Goal: Transaction & Acquisition: Purchase product/service

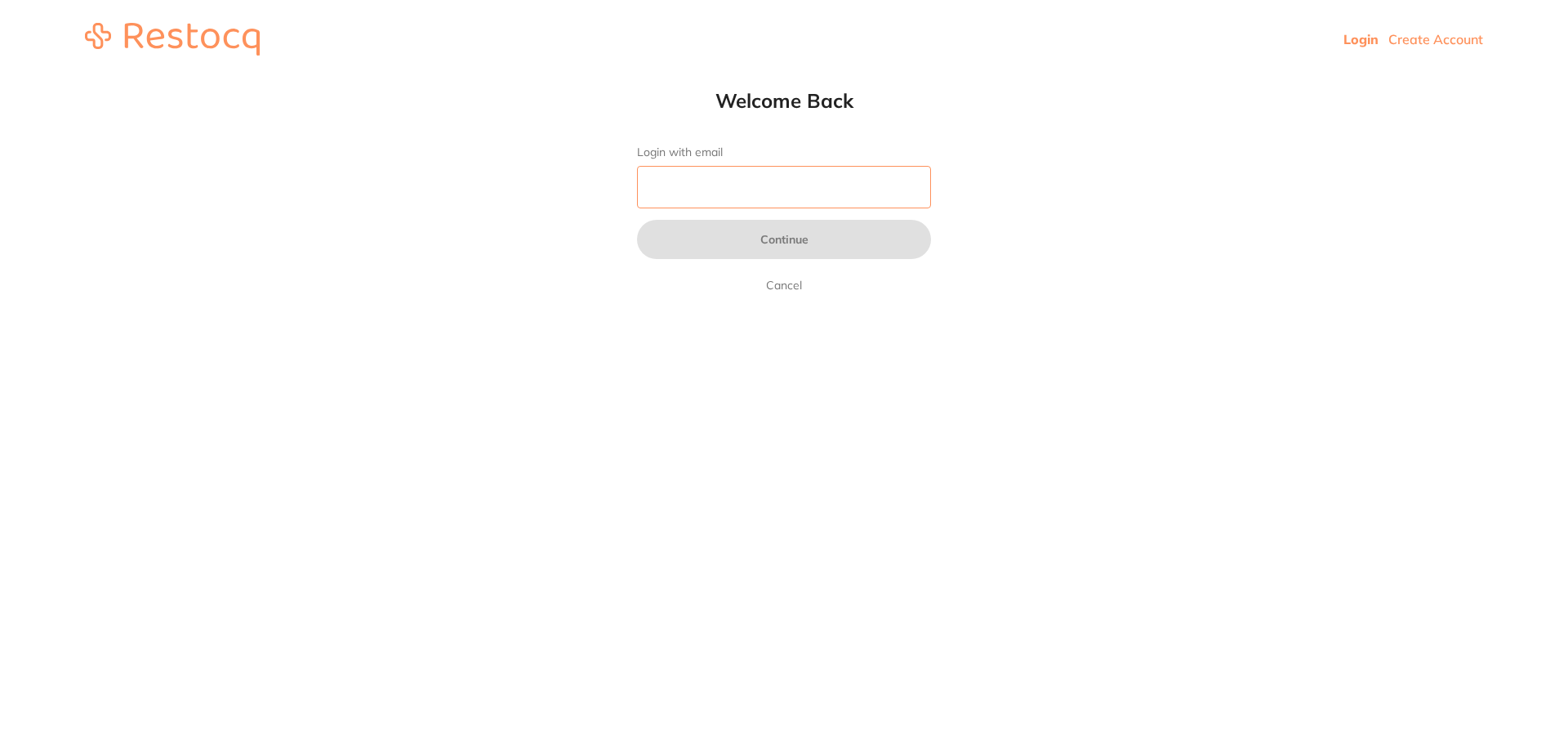
click at [677, 181] on input "Login with email" at bounding box center [784, 187] width 294 height 43
type input "[EMAIL_ADDRESS][DOMAIN_NAME]"
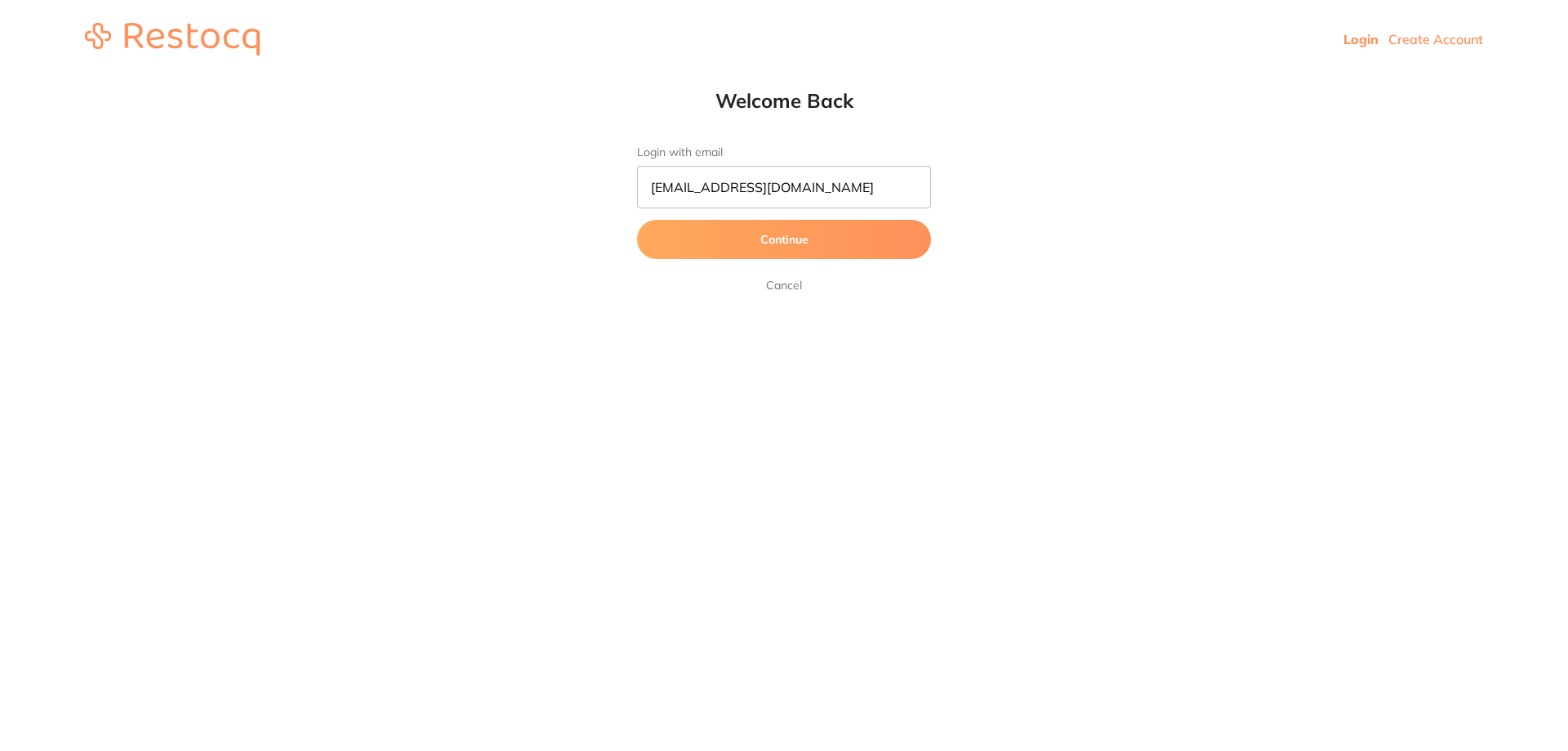
click at [725, 247] on button "Continue" at bounding box center [784, 239] width 294 height 39
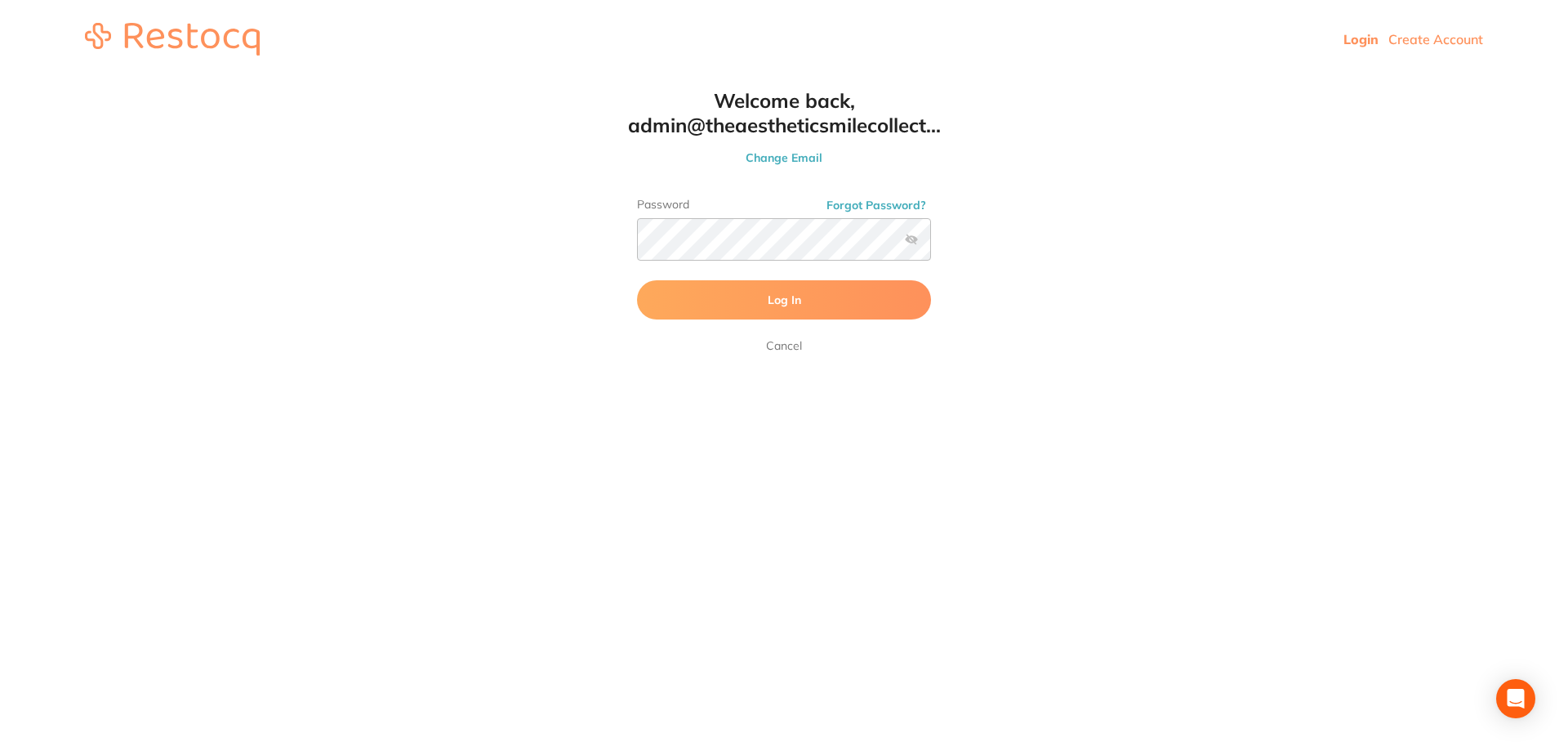
click at [779, 298] on span "Log In" at bounding box center [785, 300] width 34 height 14
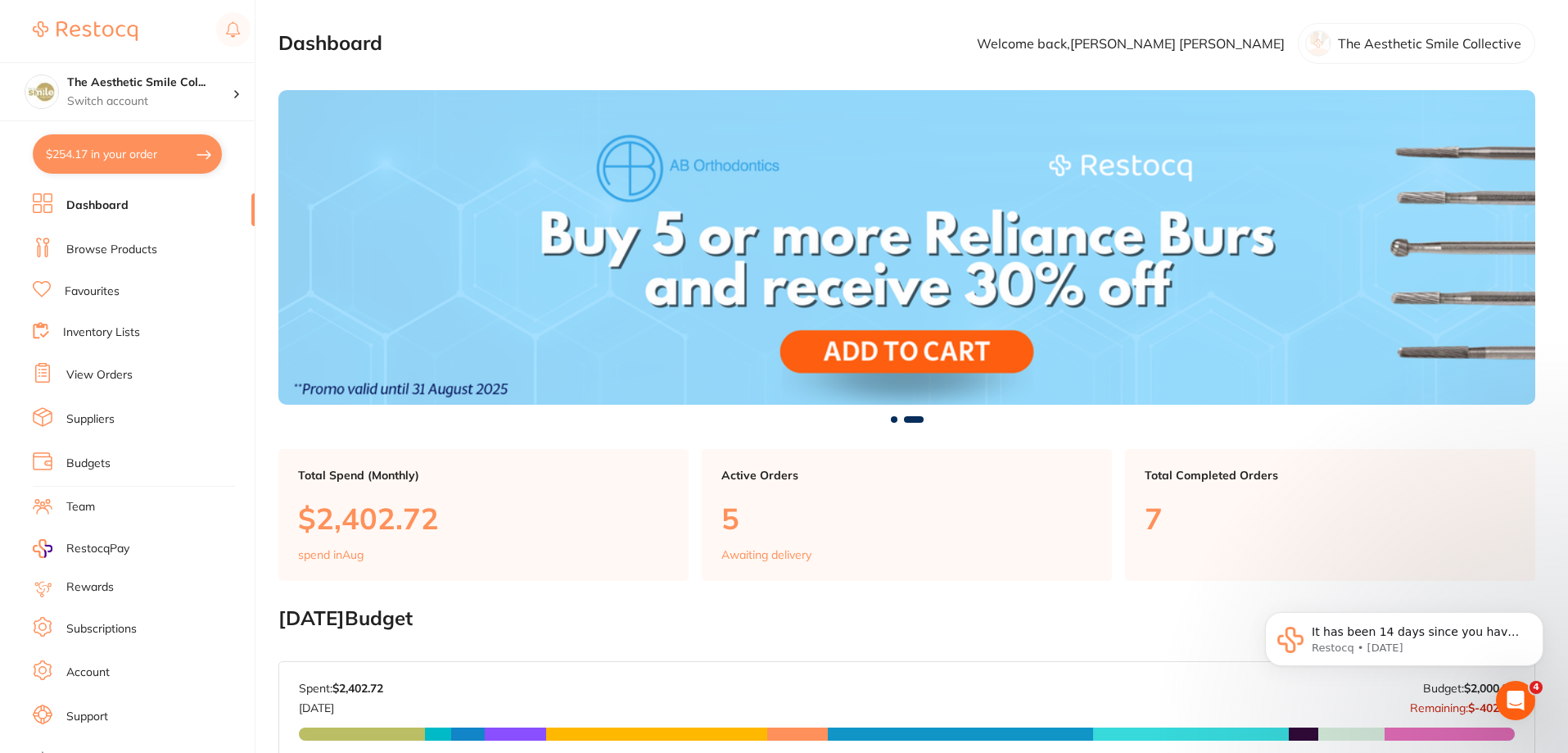
click at [174, 157] on button "$254.17 in your order" at bounding box center [128, 154] width 190 height 39
checkbox input "true"
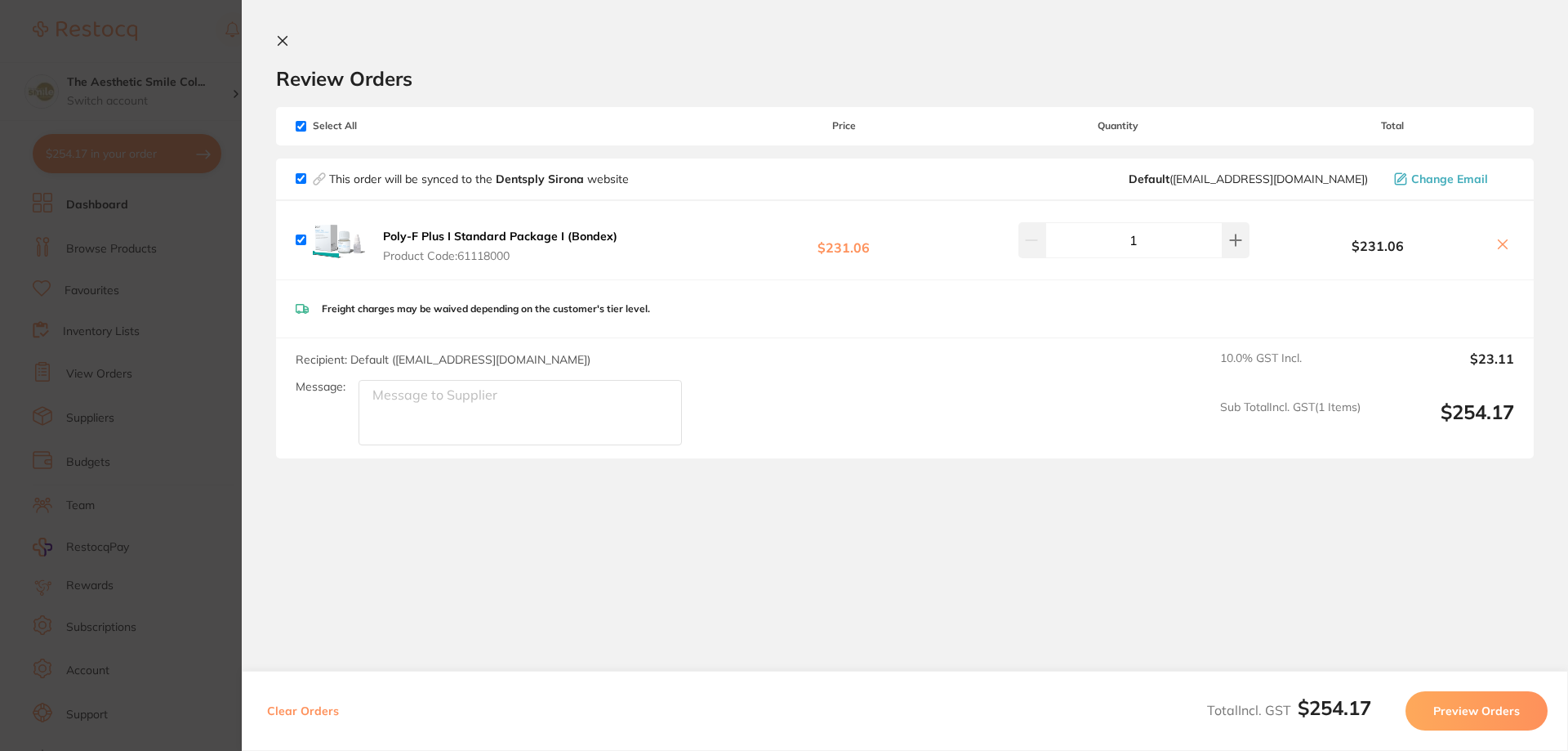
click at [1440, 708] on button "Preview Orders" at bounding box center [1476, 711] width 142 height 39
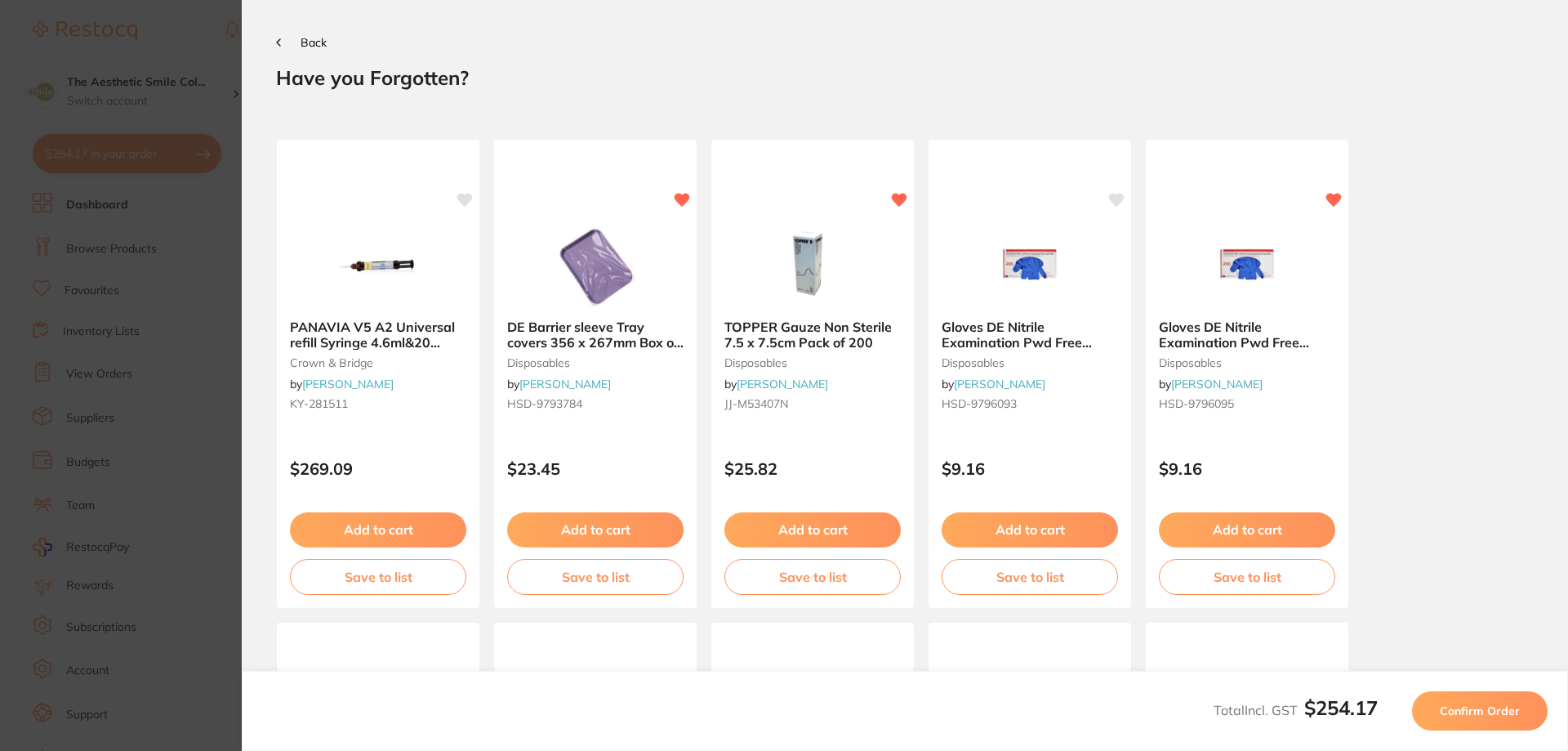
click at [655, 56] on section "Back Your orders are being processed and we will notify you once we have placed…" at bounding box center [904, 376] width 1326 height 751
click at [284, 38] on button "Back" at bounding box center [301, 42] width 51 height 13
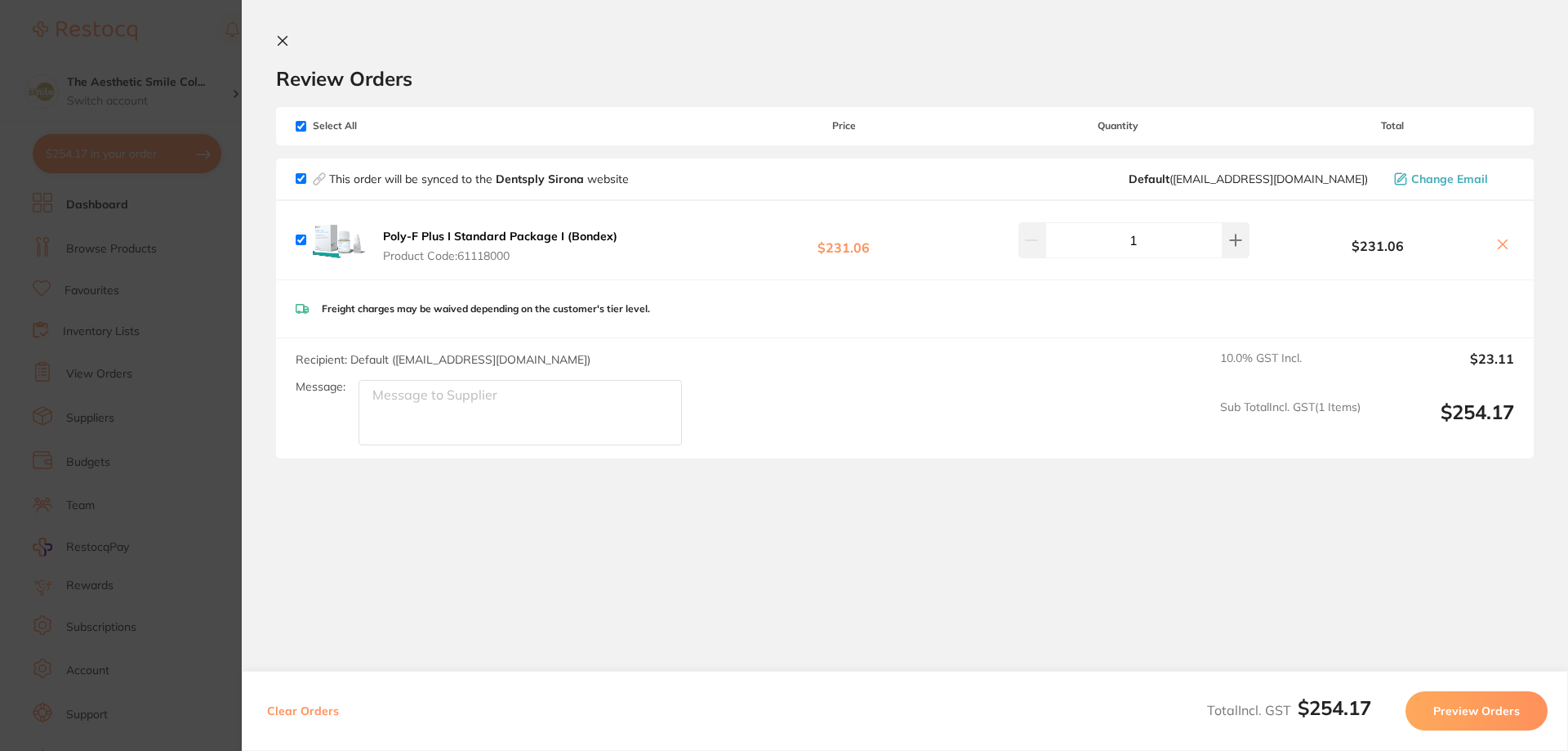
click at [164, 210] on section "Update RRP Set your pre negotiated price for this item. Item Agreed RRP (excl. …" at bounding box center [784, 376] width 1568 height 751
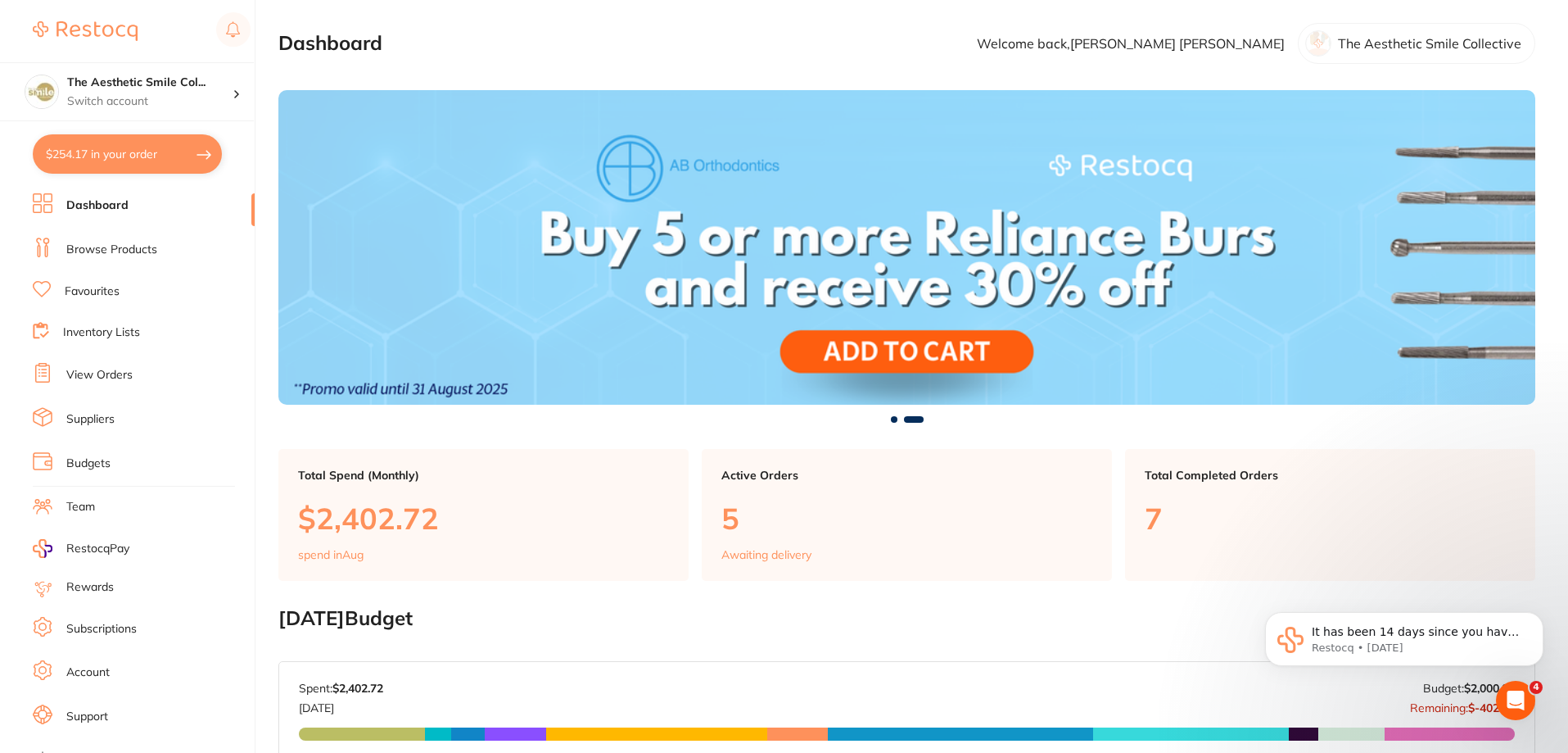
click at [149, 217] on li "Dashboard" at bounding box center [144, 205] width 222 height 24
click at [142, 243] on link "Browse Products" at bounding box center [112, 250] width 91 height 16
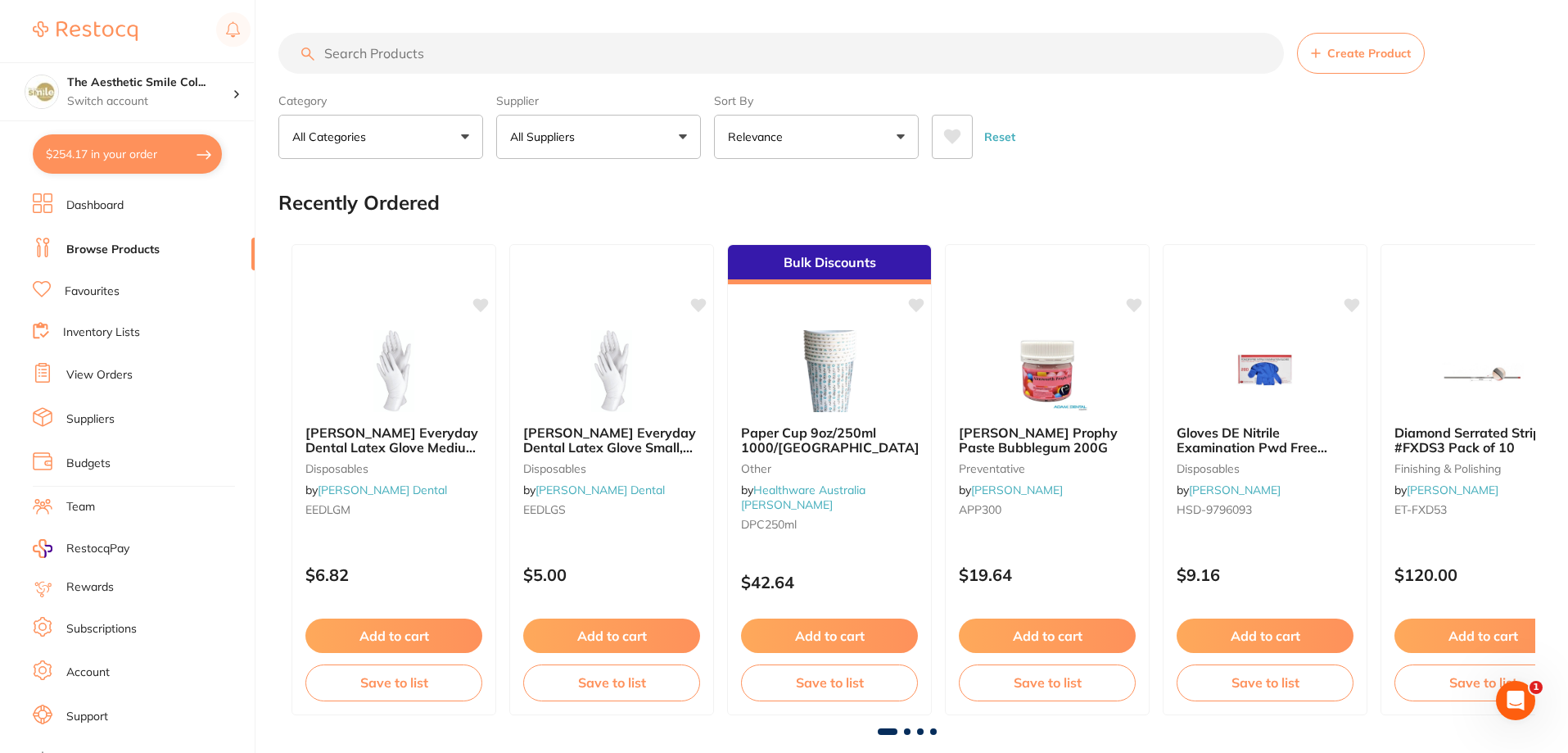
click at [413, 51] on input "search" at bounding box center [780, 54] width 1006 height 41
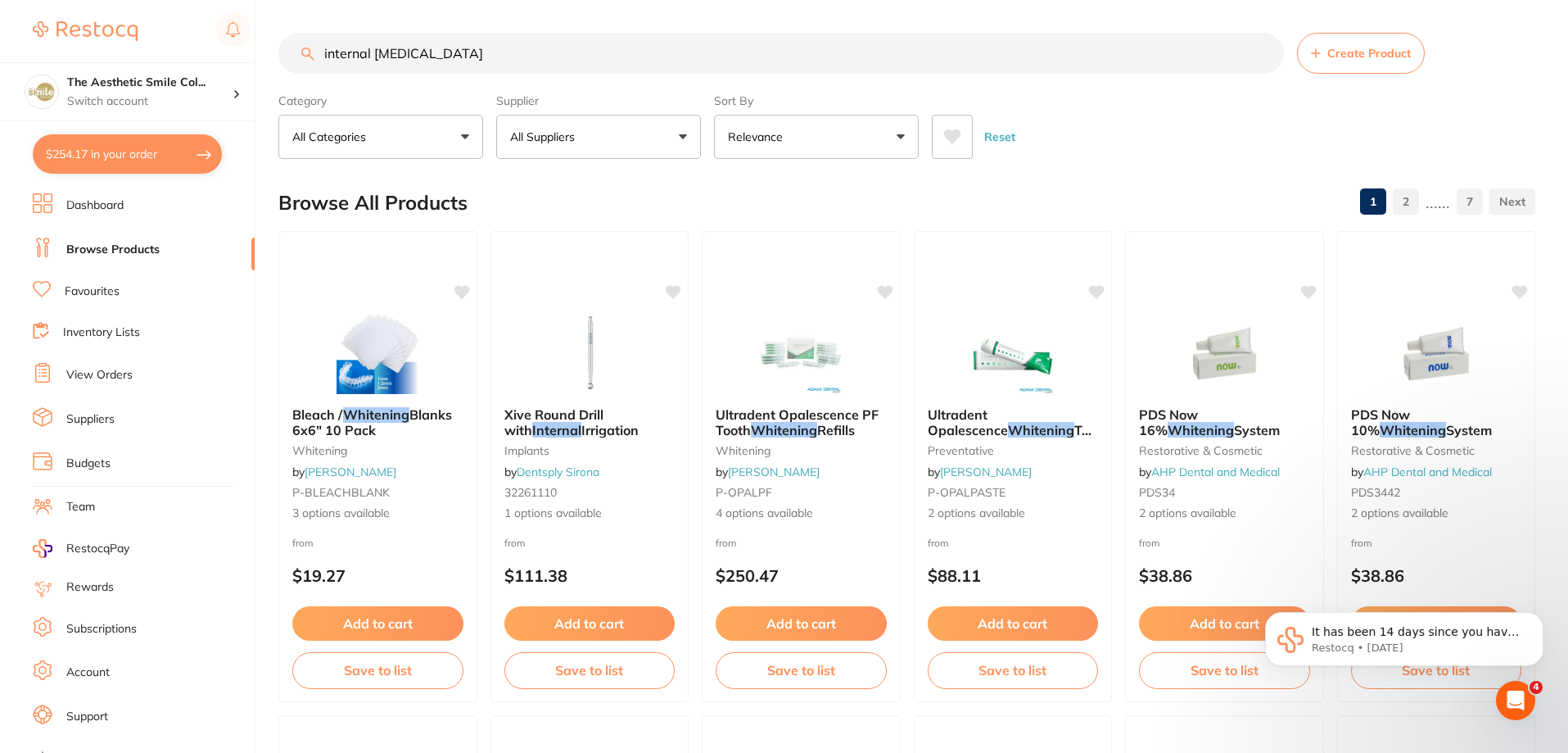
drag, startPoint x: 451, startPoint y: 51, endPoint x: 320, endPoint y: 54, distance: 131.0
click at [320, 54] on input "internal [MEDICAL_DATA]" at bounding box center [780, 54] width 1006 height 41
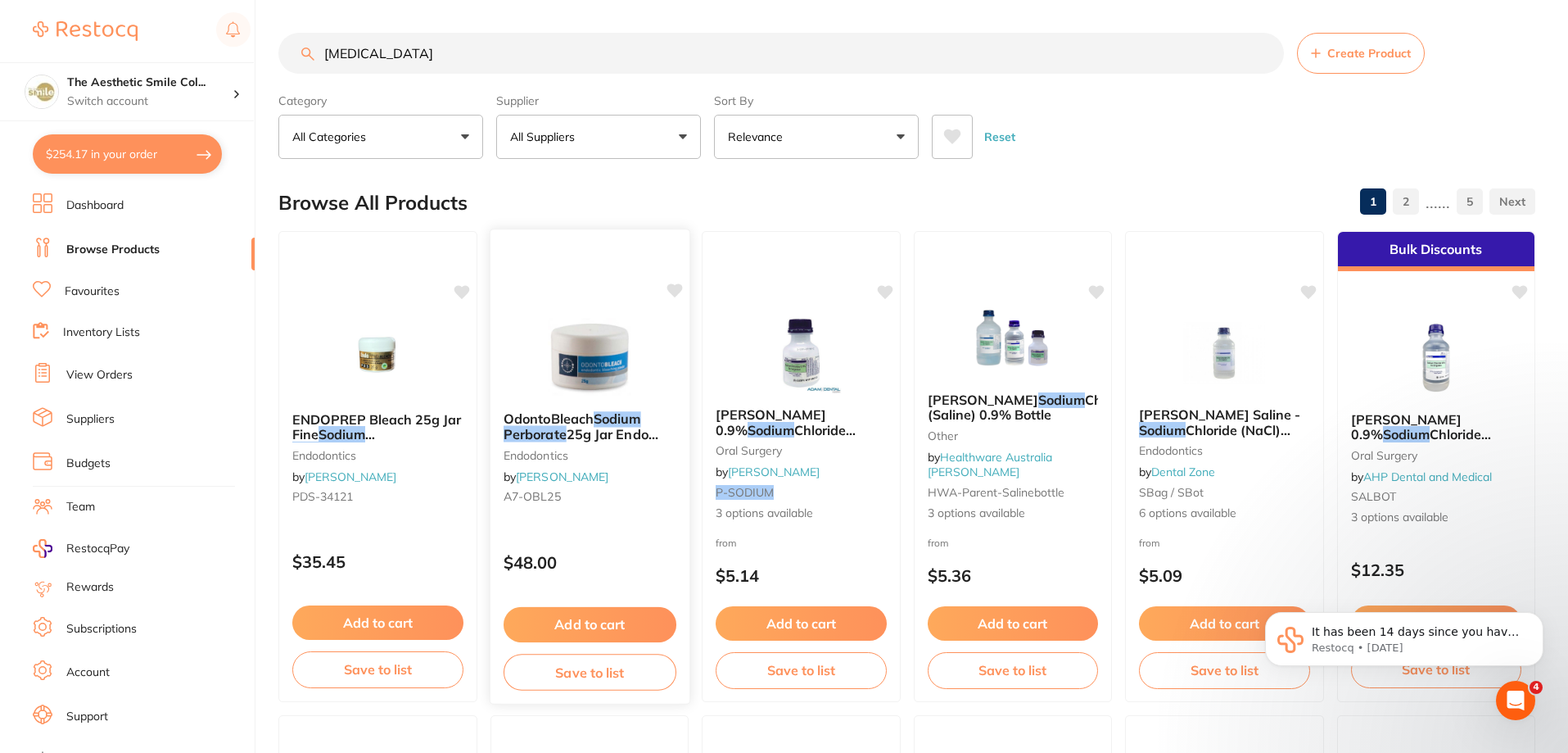
type input "[MEDICAL_DATA]"
click at [594, 369] on img at bounding box center [589, 357] width 107 height 82
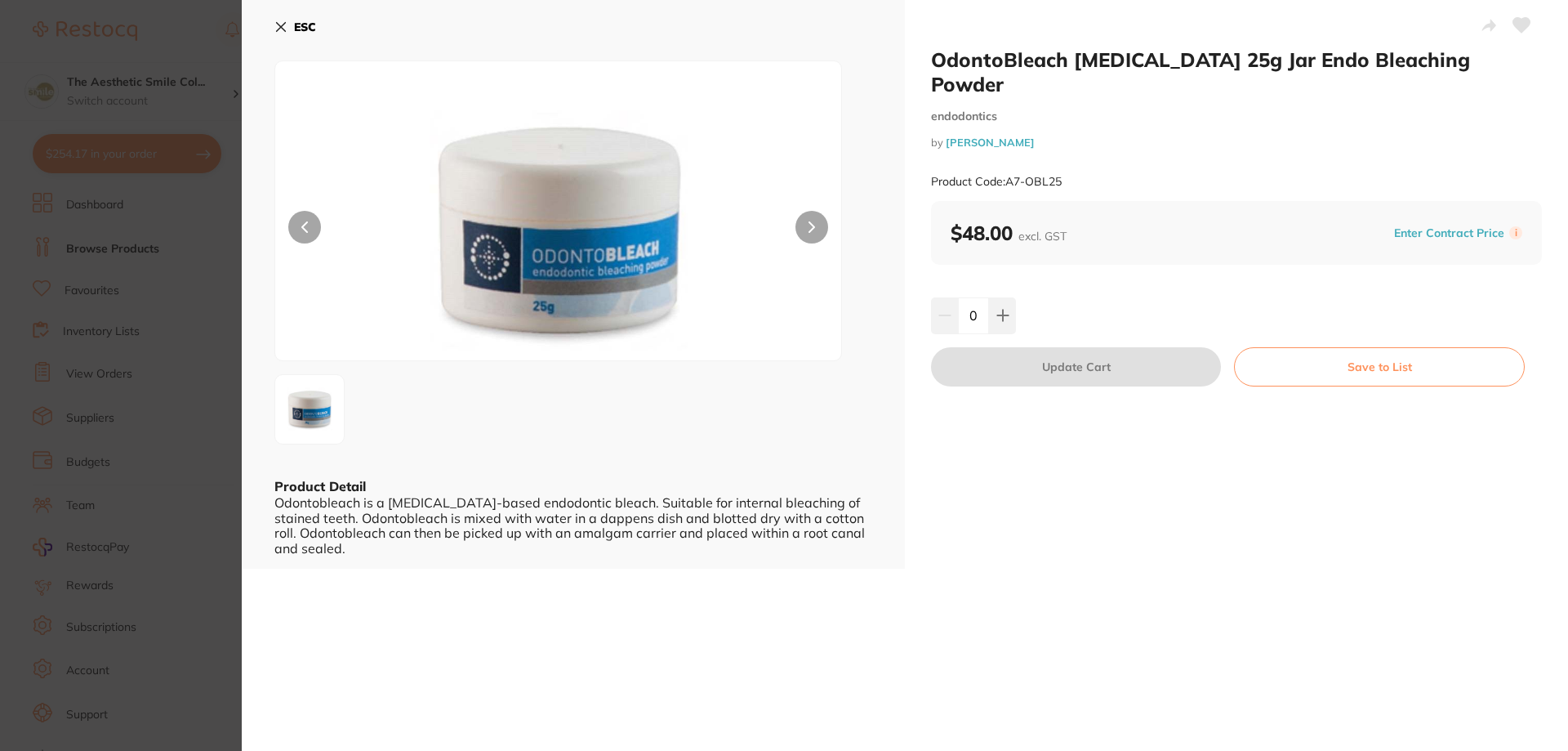
click at [819, 218] on button at bounding box center [812, 227] width 33 height 33
click at [819, 219] on button at bounding box center [812, 227] width 33 height 33
click at [278, 27] on icon at bounding box center [281, 27] width 13 height 13
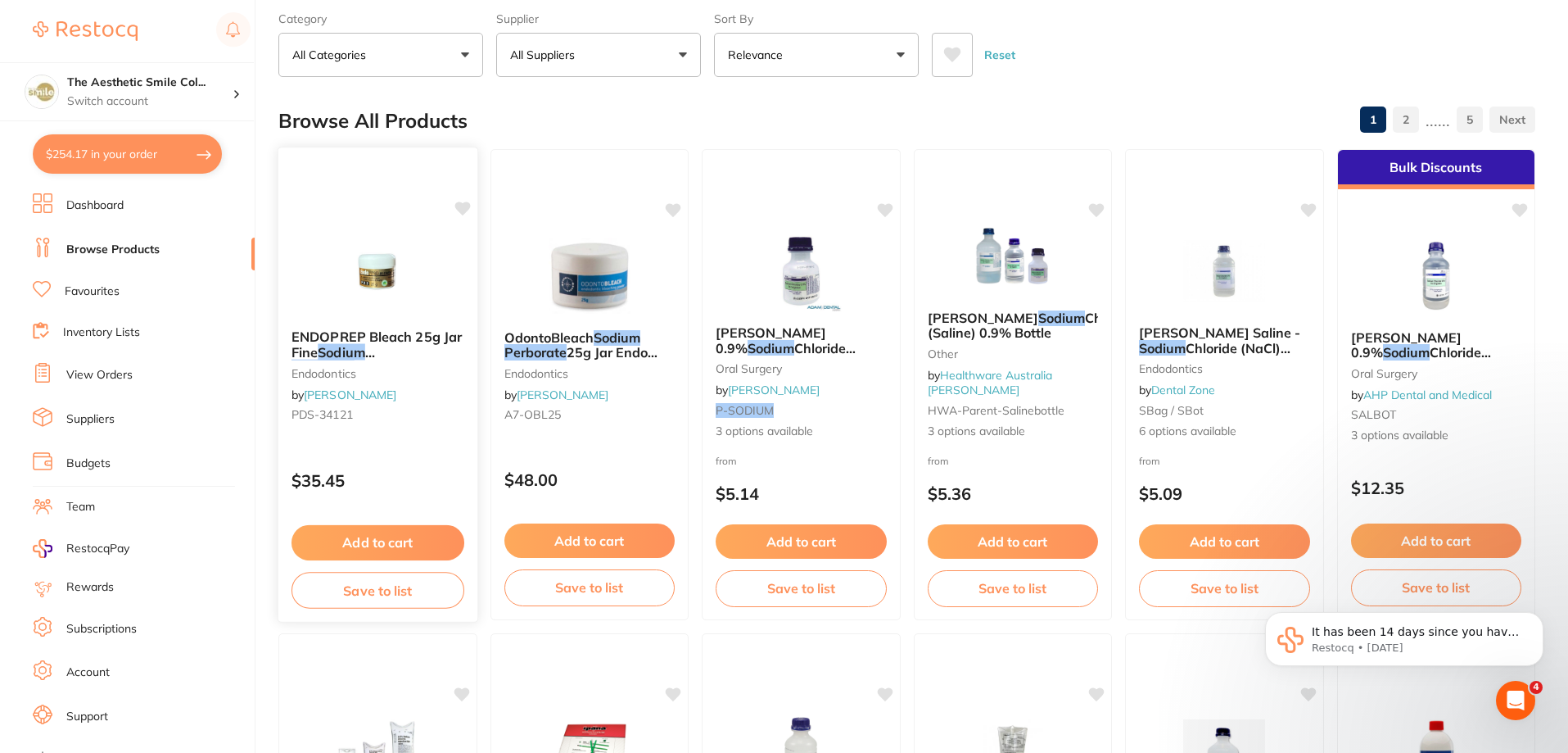
click at [355, 359] on em "Perborate" at bounding box center [323, 367] width 63 height 16
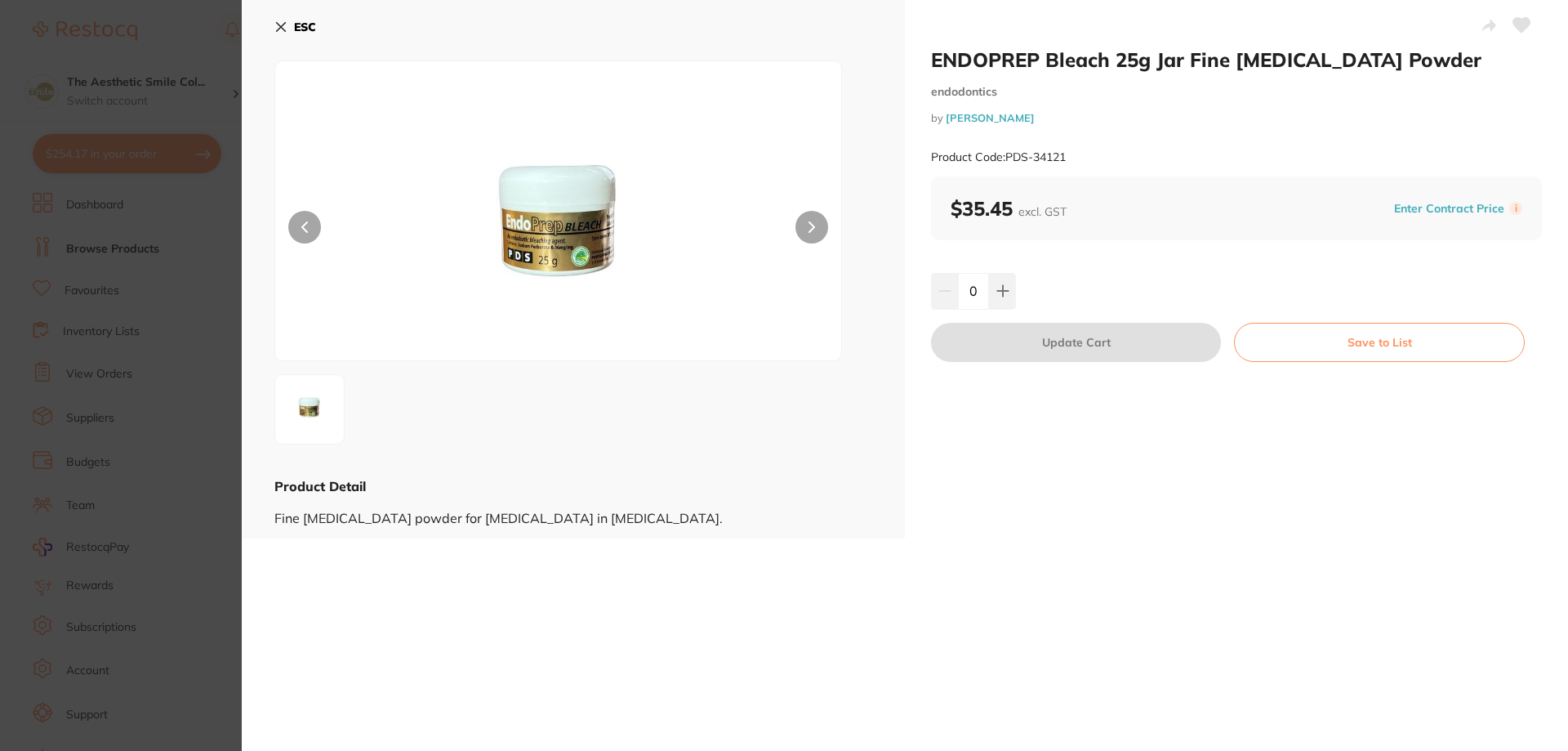
click at [119, 270] on section "ENDOPREP Bleach 25g Jar Fine [MEDICAL_DATA] Powder endodontics by [PERSON_NAME]…" at bounding box center [784, 376] width 1568 height 751
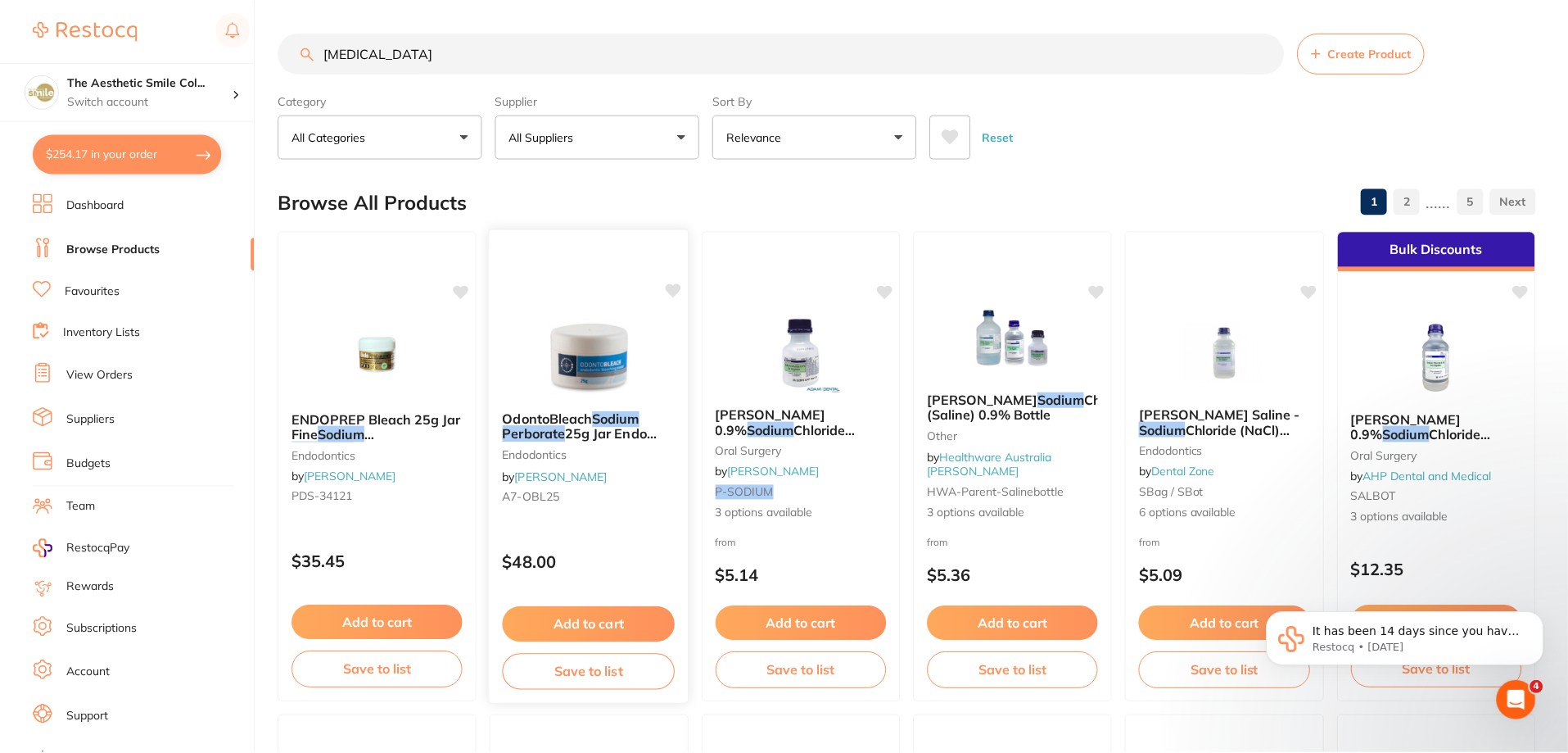
scroll to position [82, 0]
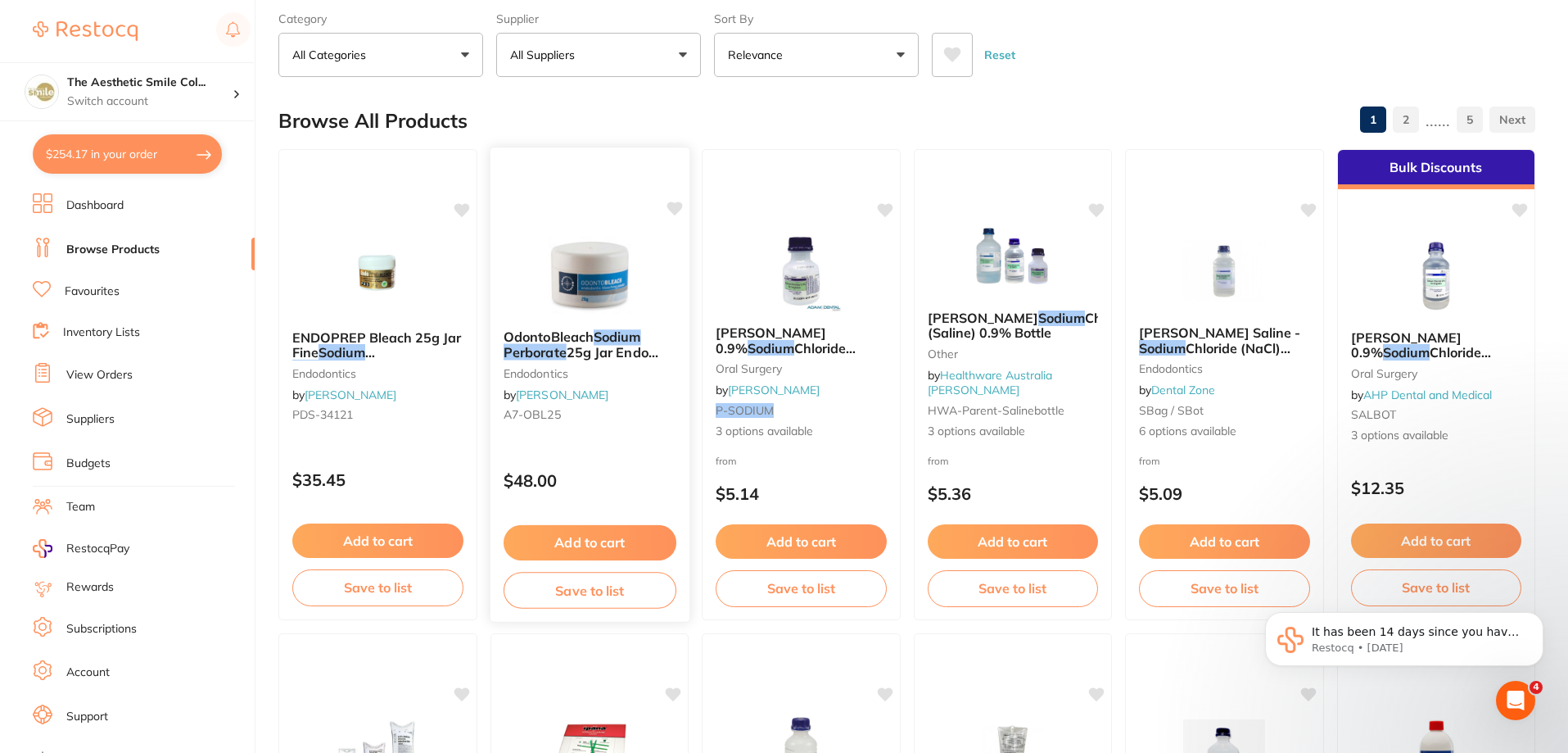
click at [594, 301] on img at bounding box center [589, 275] width 107 height 82
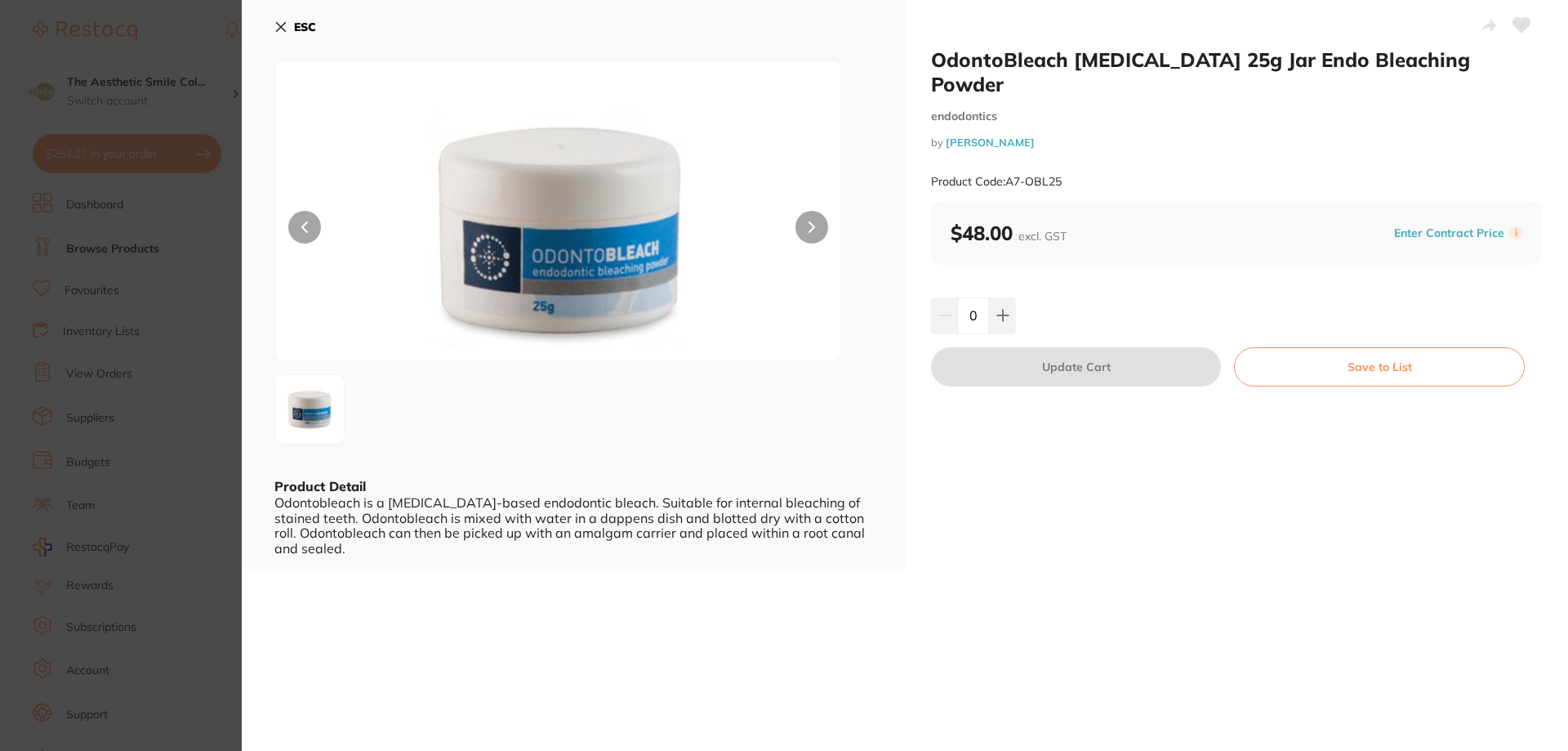
click at [162, 67] on section "OdontoBleach [MEDICAL_DATA] 25g Jar Endo Bleaching Powder endodontics by [PERSO…" at bounding box center [784, 376] width 1568 height 751
click at [162, 67] on div "The Aesthetic Smile Col... Switch account" at bounding box center [127, 92] width 253 height 59
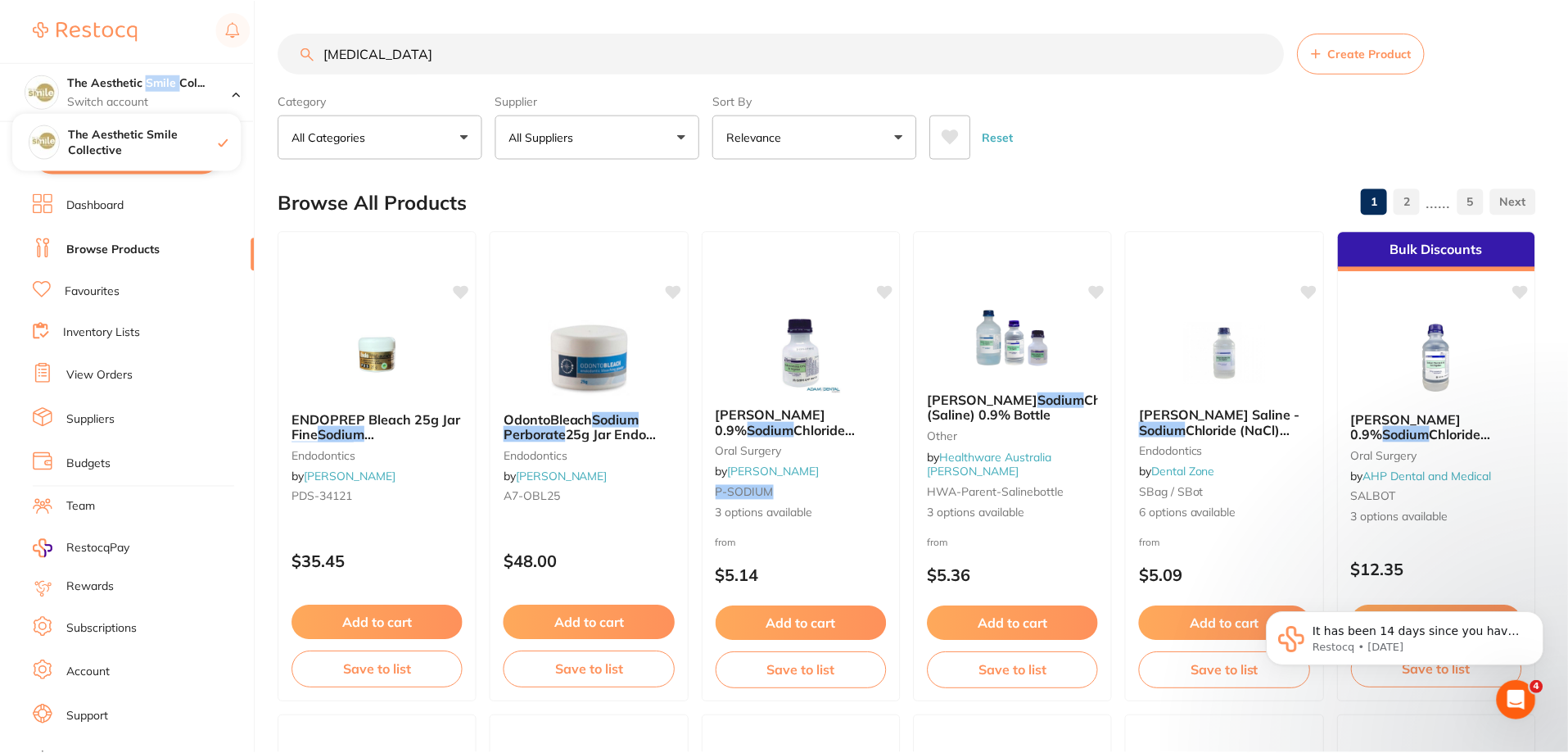
scroll to position [82, 0]
